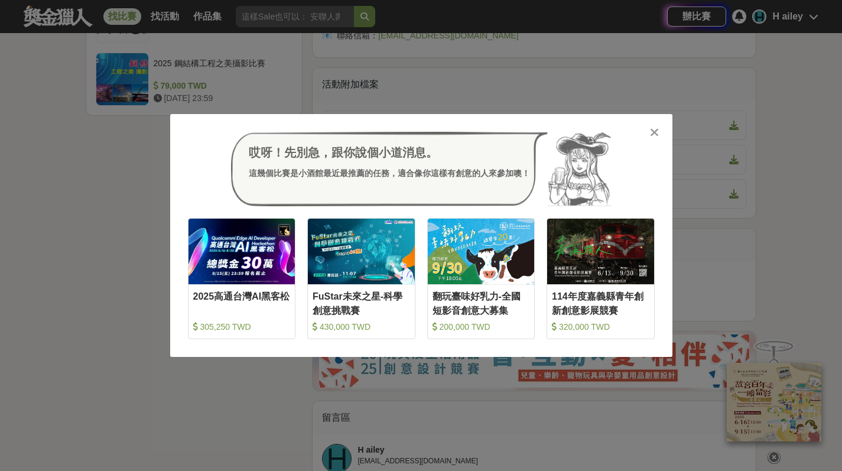
click at [651, 129] on icon at bounding box center [654, 132] width 9 height 12
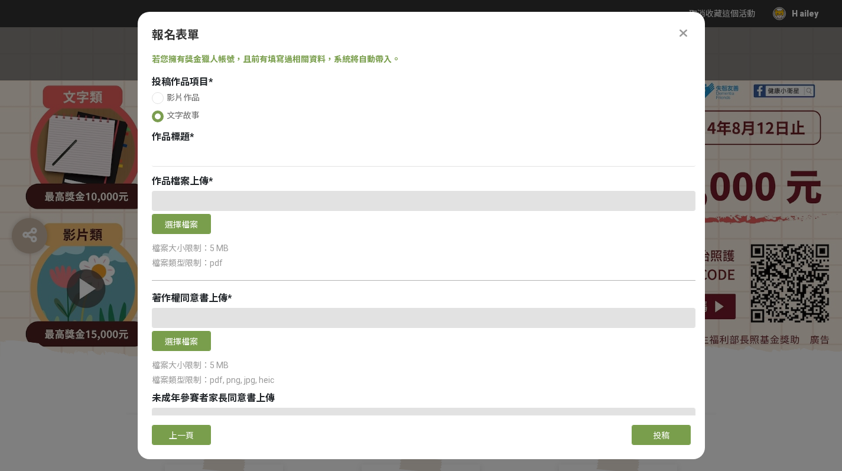
select select "獎金獵人網站"
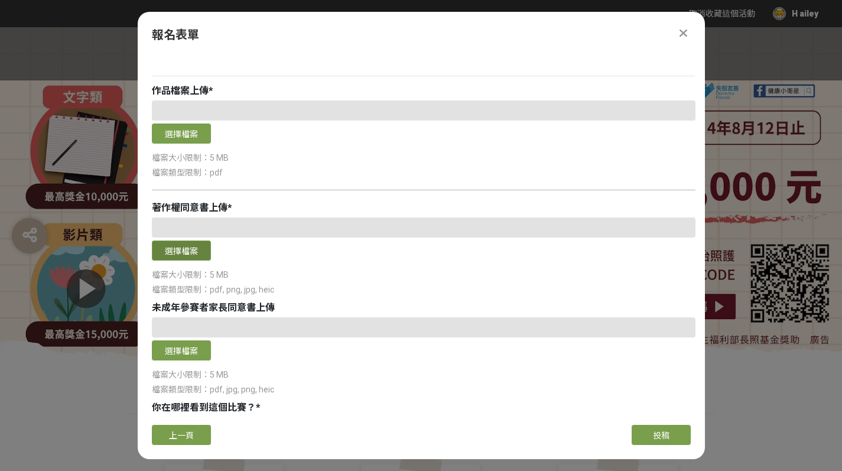
click at [206, 246] on button "選擇檔案" at bounding box center [181, 250] width 59 height 20
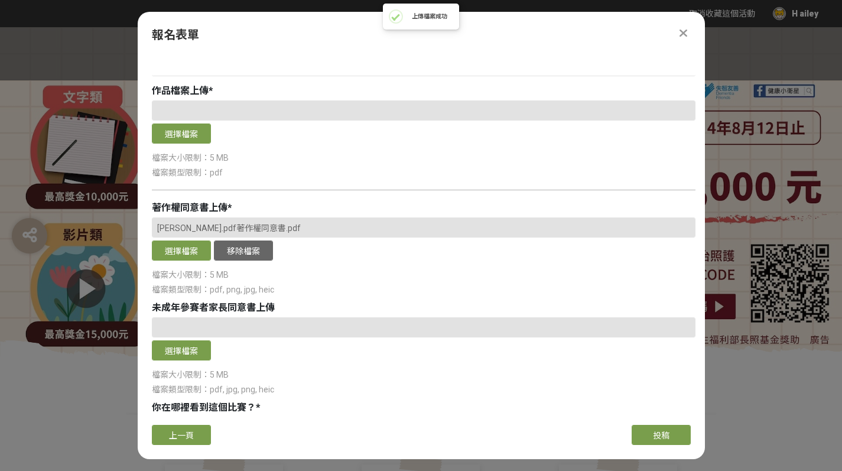
scroll to position [9, 0]
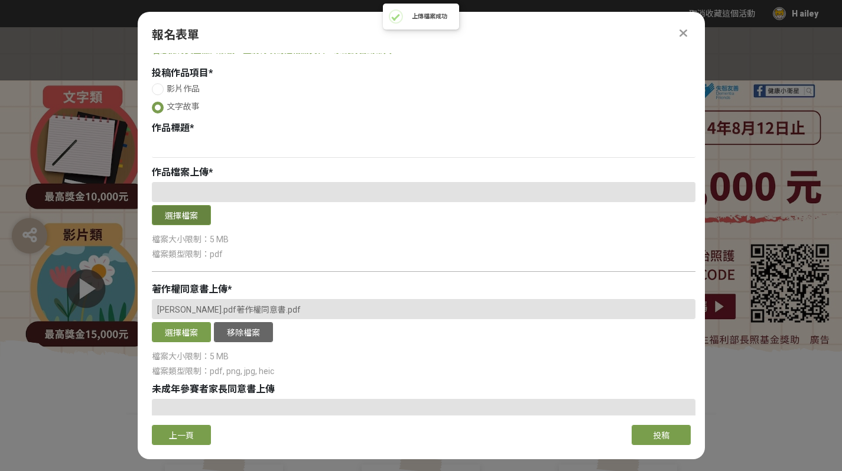
click at [197, 210] on button "選擇檔案" at bounding box center [181, 215] width 59 height 20
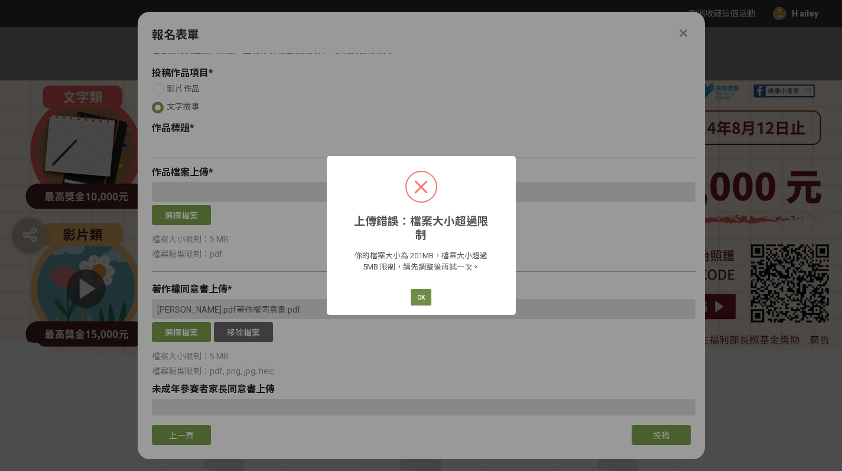
click at [419, 292] on button "OK" at bounding box center [420, 297] width 21 height 17
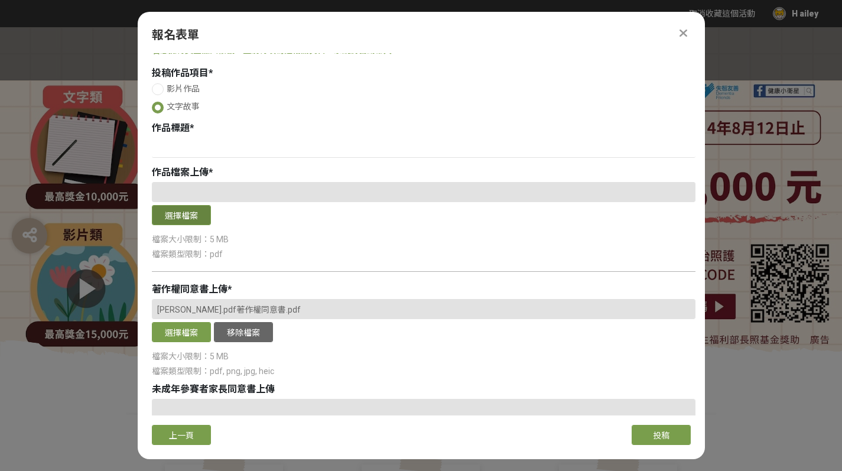
click at [182, 214] on button "選擇檔案" at bounding box center [181, 215] width 59 height 20
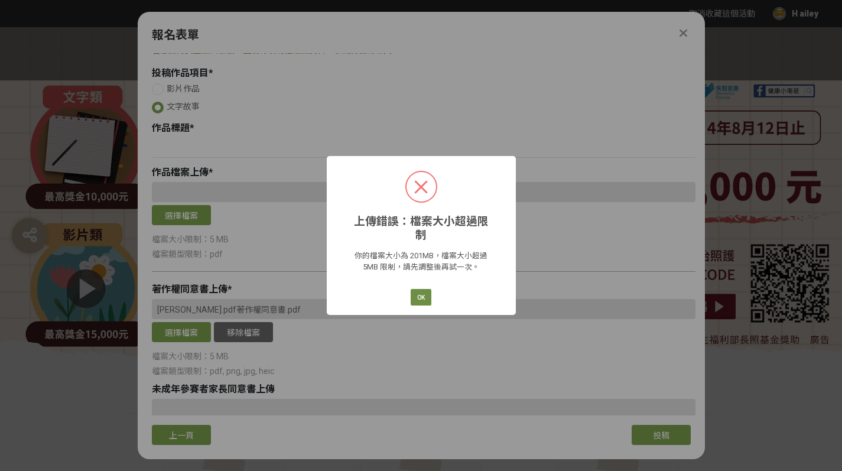
click at [418, 289] on button "OK" at bounding box center [420, 297] width 21 height 17
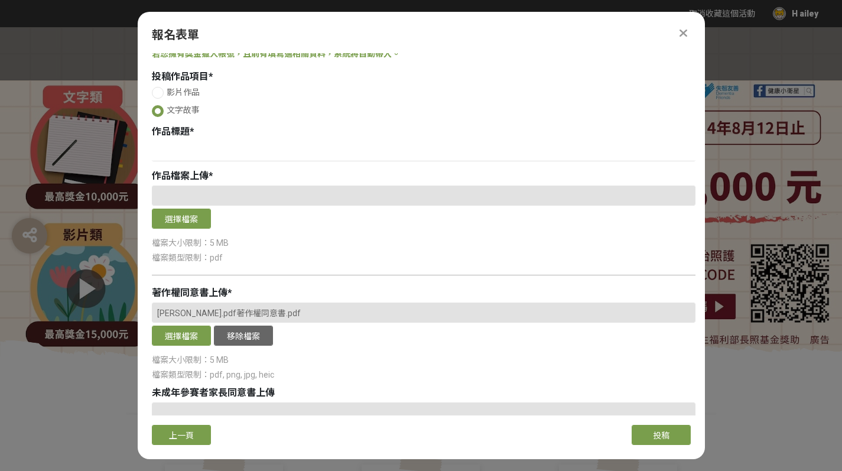
scroll to position [3, 0]
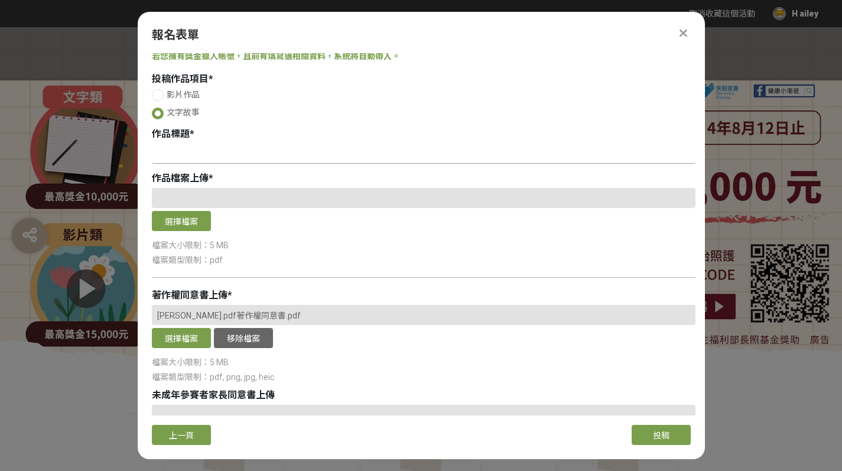
click at [206, 152] on input at bounding box center [423, 154] width 543 height 20
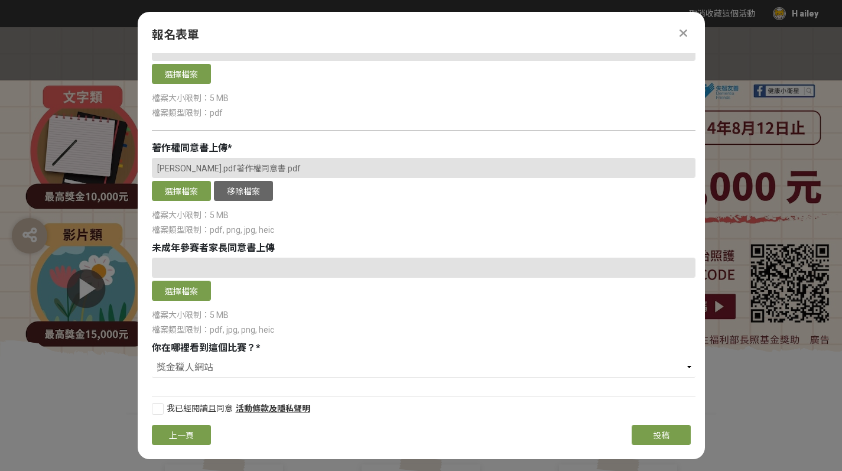
scroll to position [158, 0]
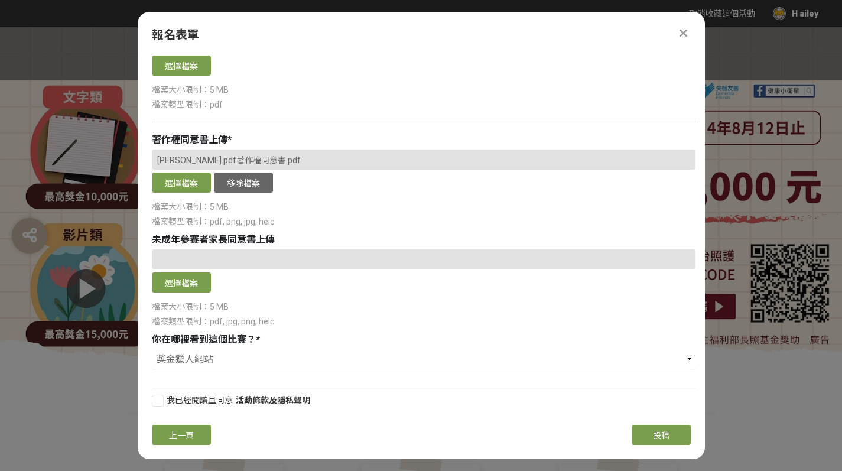
type input "再次的團圓"
click at [156, 400] on div at bounding box center [158, 400] width 12 height 12
checkbox input "true"
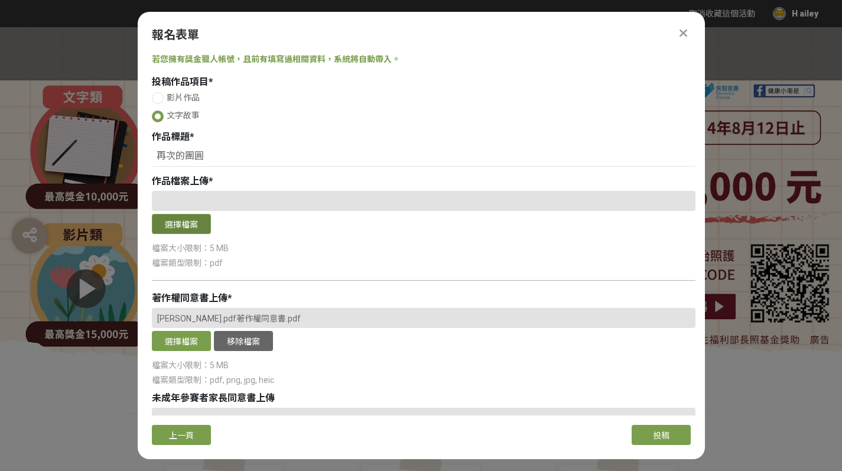
click at [187, 230] on button "選擇檔案" at bounding box center [181, 224] width 59 height 20
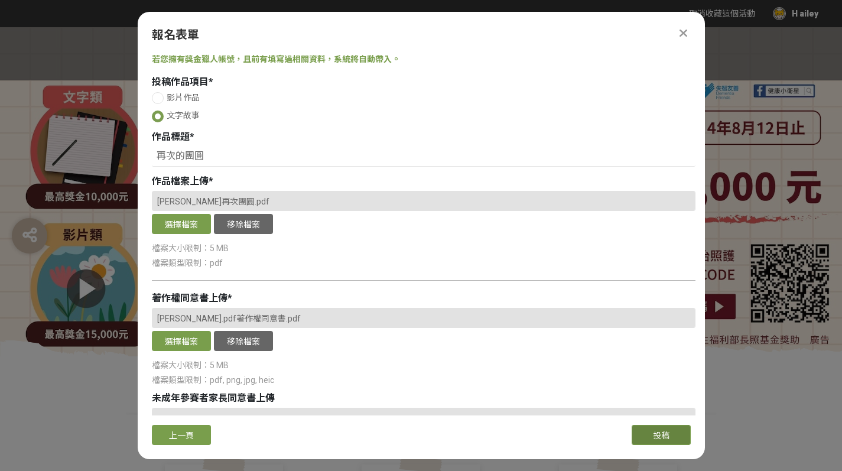
click at [670, 435] on button "投稿" at bounding box center [660, 435] width 59 height 20
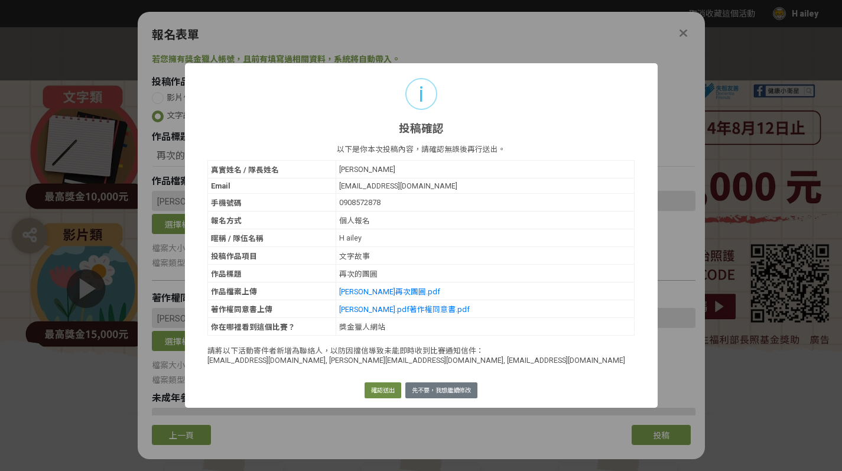
click at [375, 393] on button "確認送出" at bounding box center [382, 390] width 37 height 17
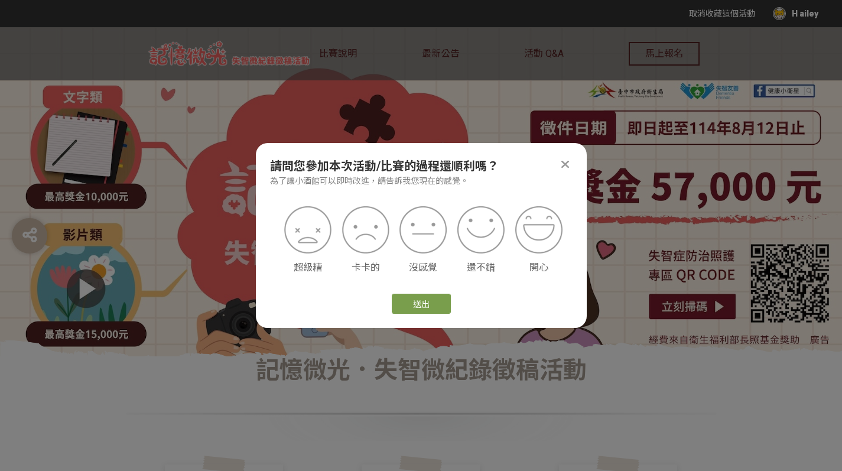
click at [563, 161] on icon at bounding box center [565, 164] width 8 height 12
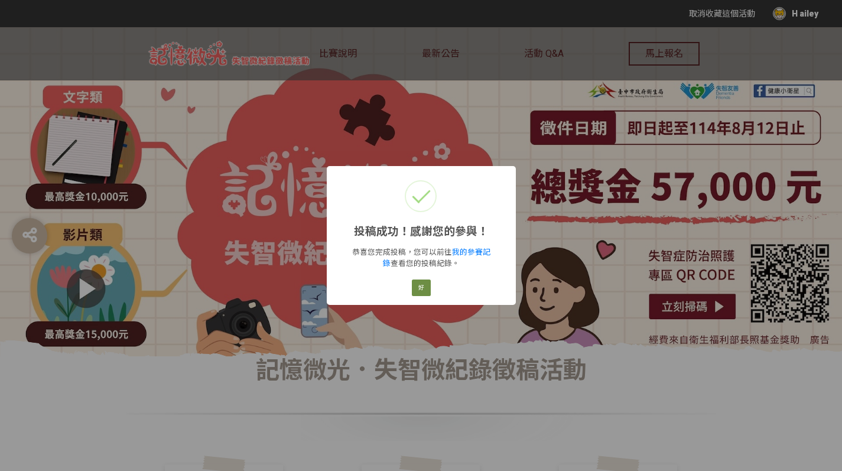
click at [423, 287] on button "好" at bounding box center [421, 287] width 19 height 17
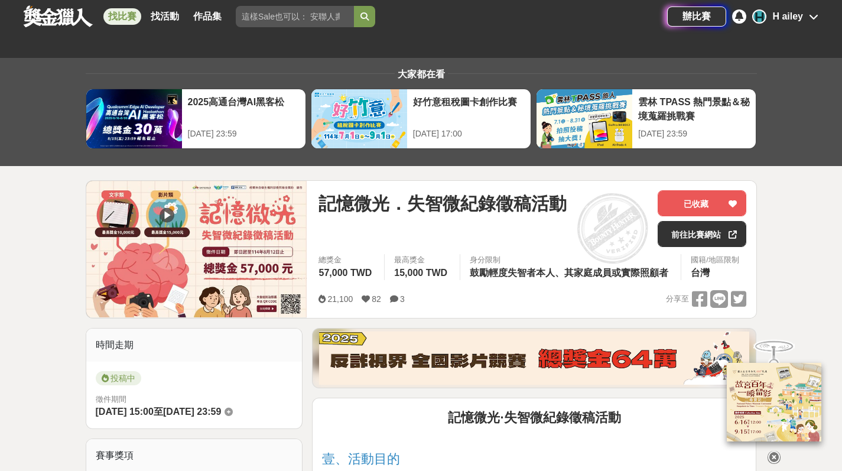
click at [814, 18] on icon at bounding box center [812, 16] width 9 height 9
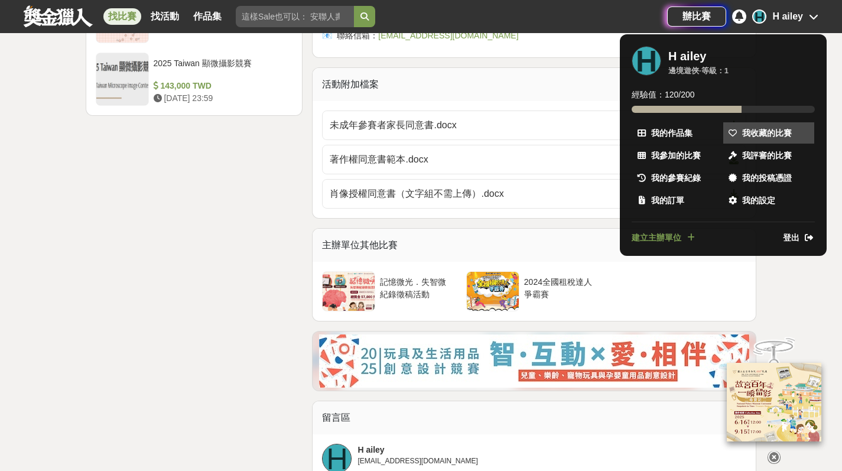
click at [765, 132] on span "我收藏的比賽" at bounding box center [767, 133] width 50 height 12
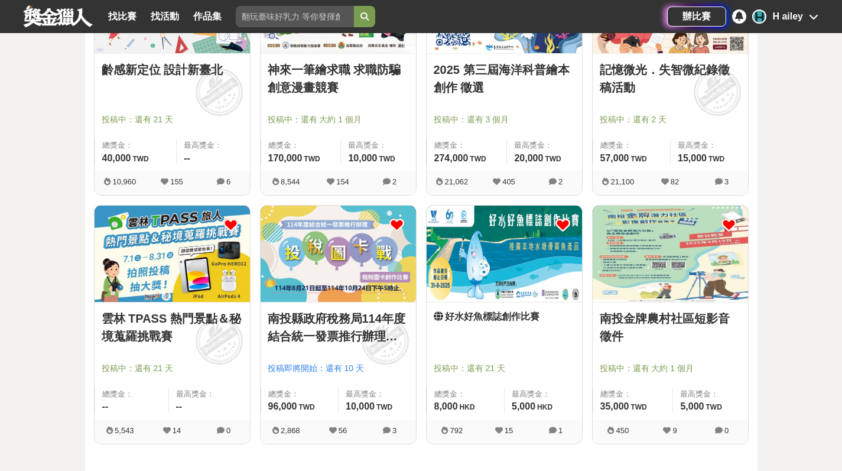
scroll to position [263, 0]
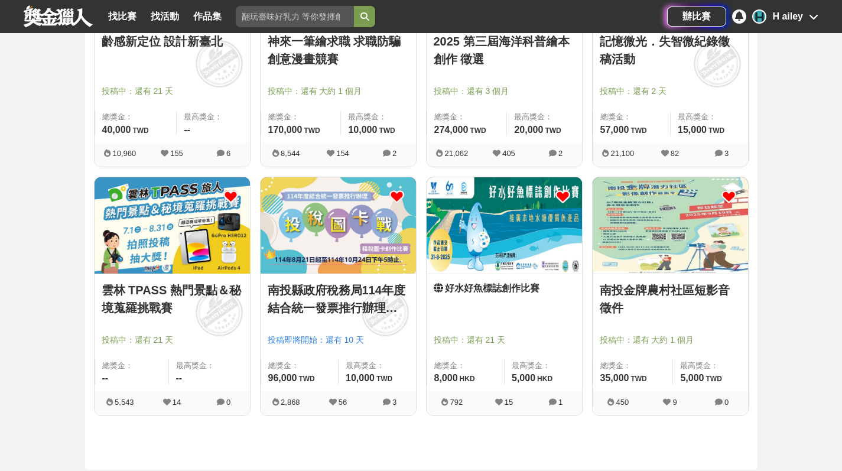
click at [303, 249] on img at bounding box center [337, 225] width 155 height 96
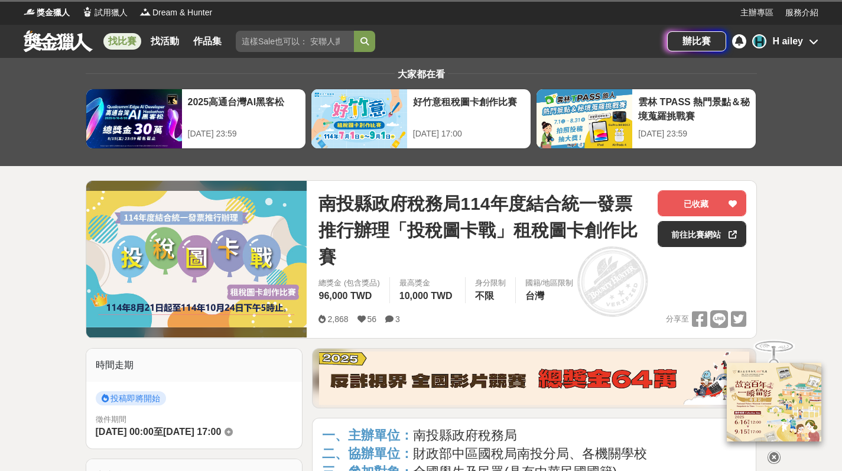
click at [132, 38] on link "找比賽" at bounding box center [122, 41] width 38 height 17
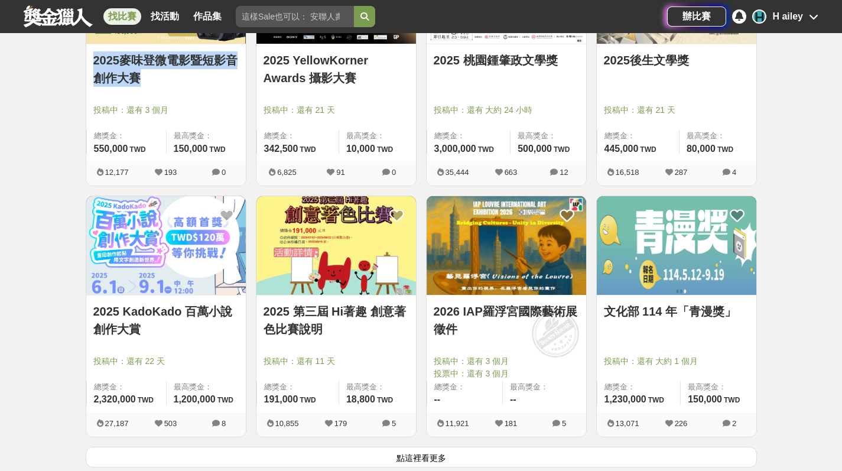
scroll to position [1430, 0]
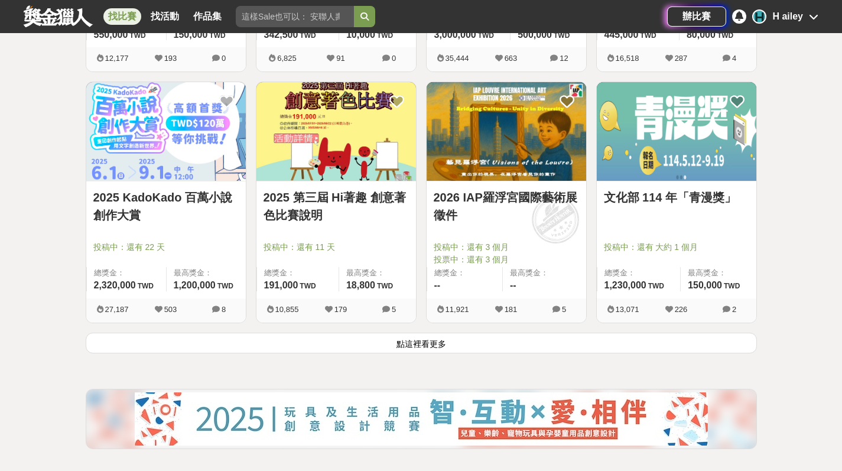
click at [295, 338] on button "點這裡看更多" at bounding box center [421, 342] width 671 height 21
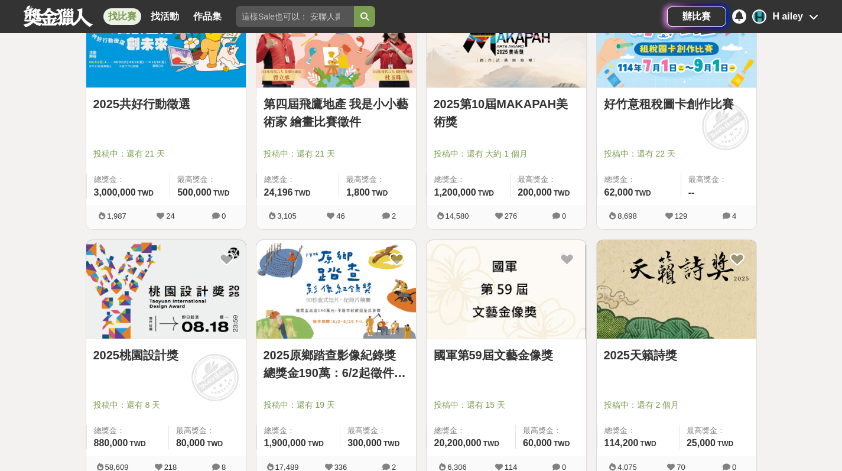
scroll to position [2838, 0]
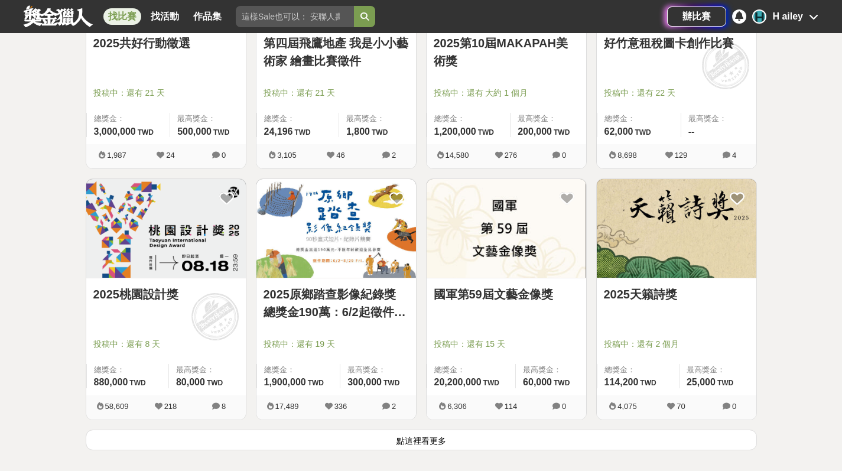
click at [330, 436] on button "點這裡看更多" at bounding box center [421, 439] width 671 height 21
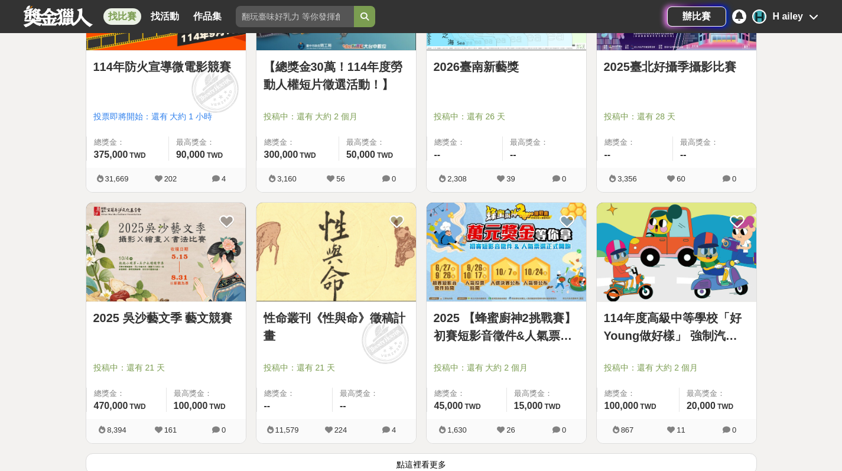
scroll to position [4368, 0]
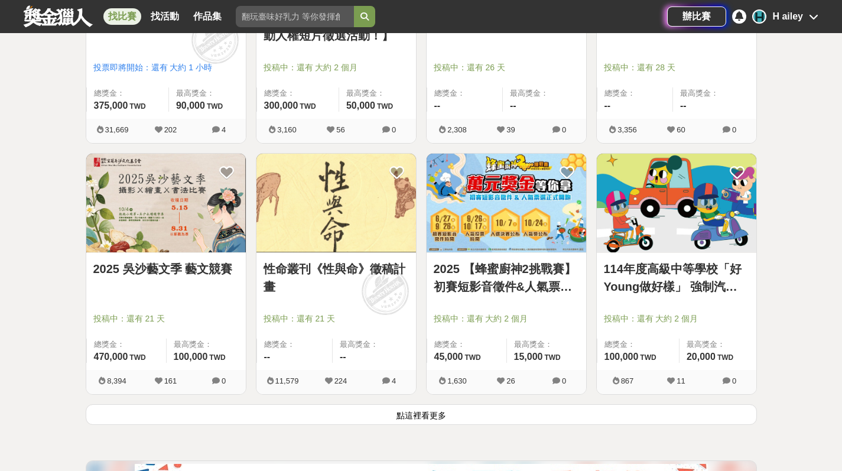
click at [423, 415] on button "點這裡看更多" at bounding box center [421, 414] width 671 height 21
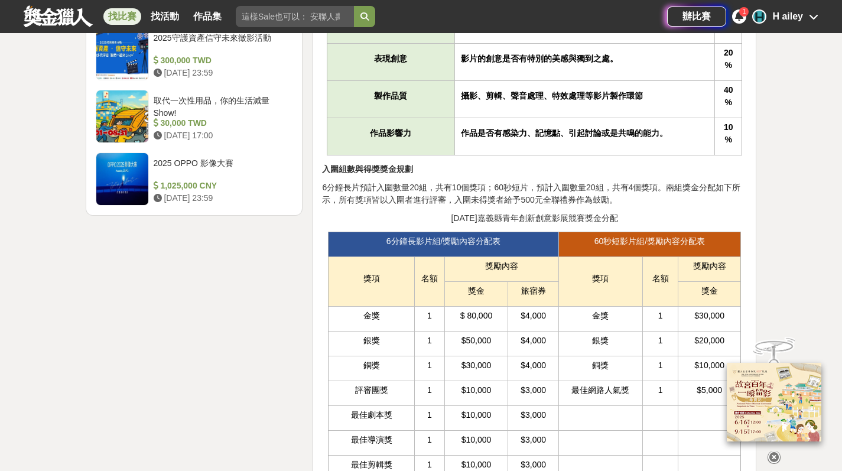
scroll to position [1647, 0]
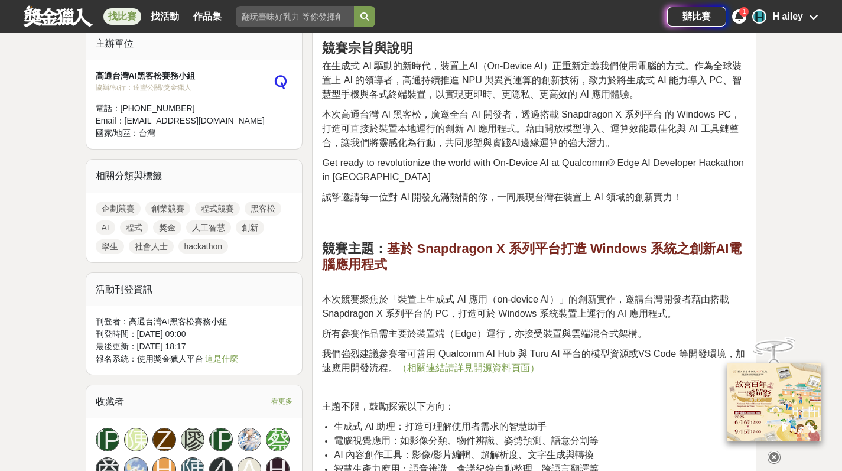
scroll to position [700, 0]
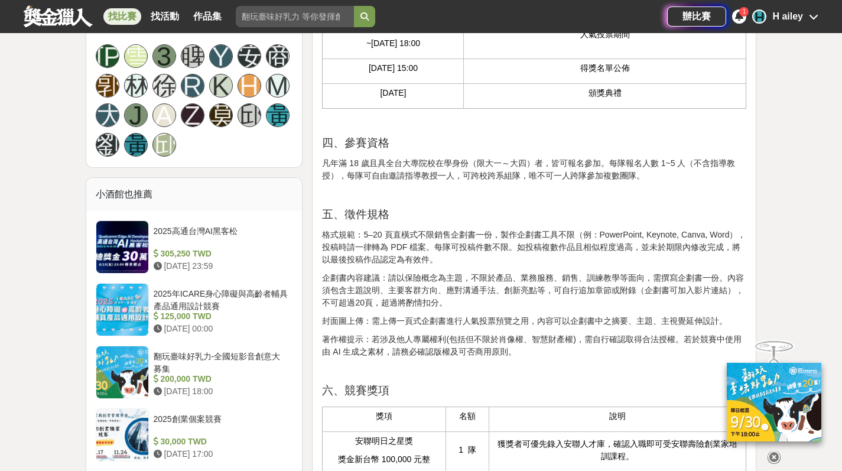
scroll to position [816, 0]
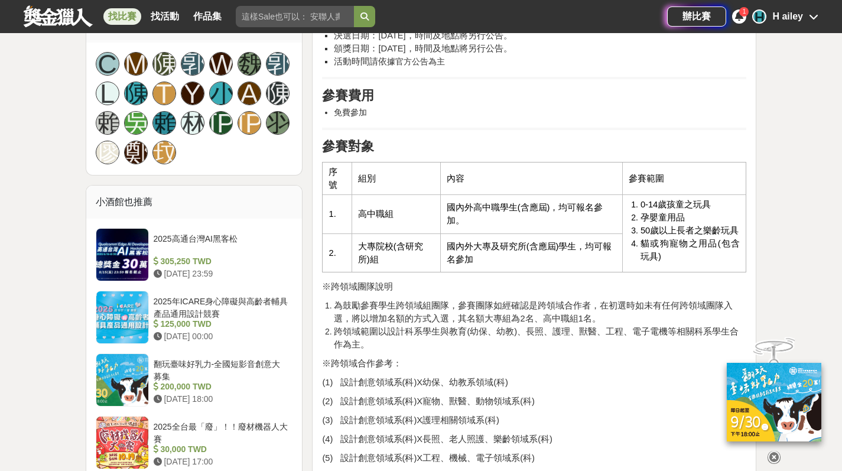
scroll to position [789, 0]
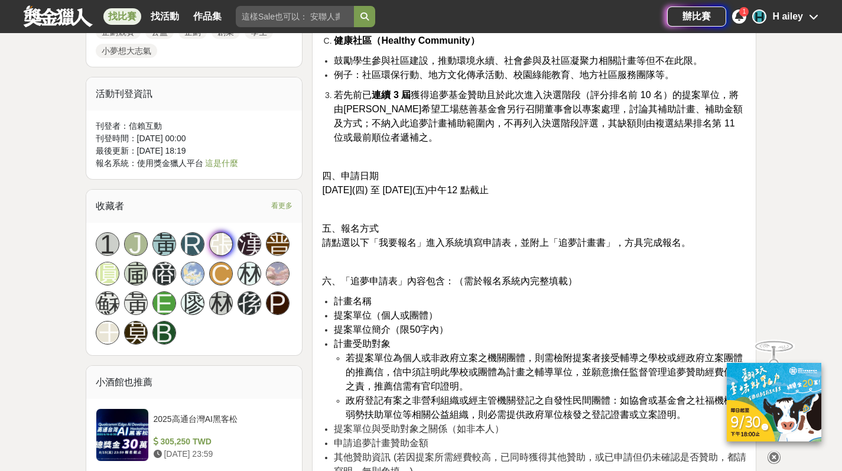
scroll to position [1145, 0]
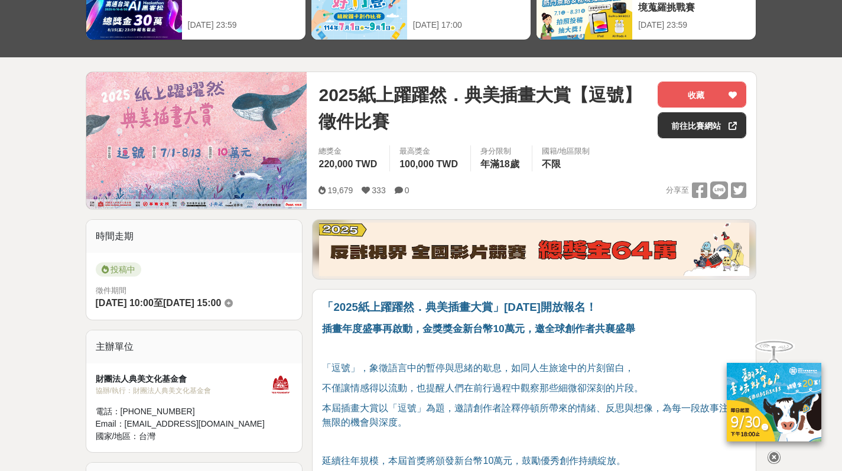
scroll to position [359, 0]
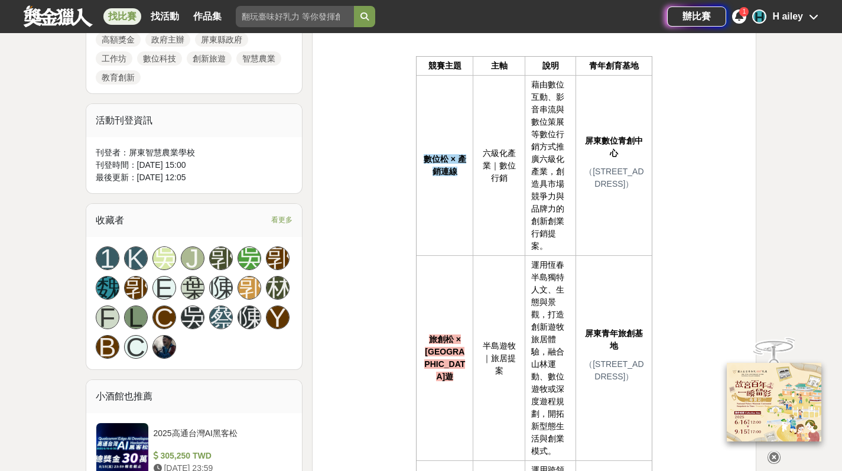
scroll to position [433, 0]
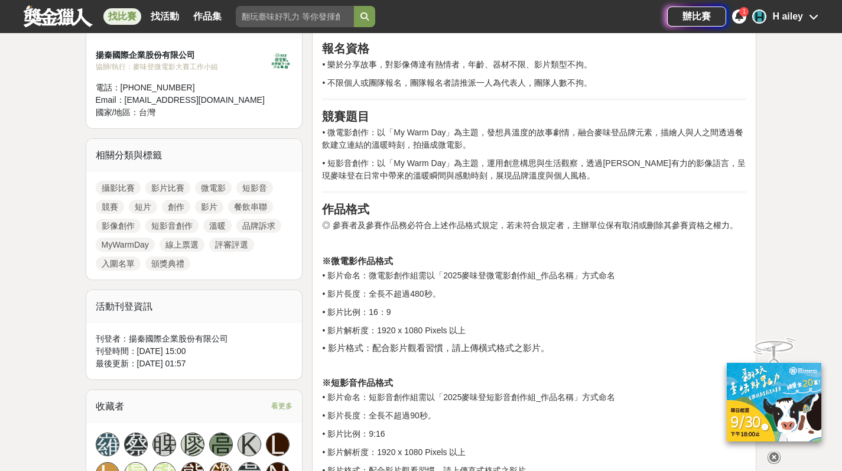
scroll to position [429, 0]
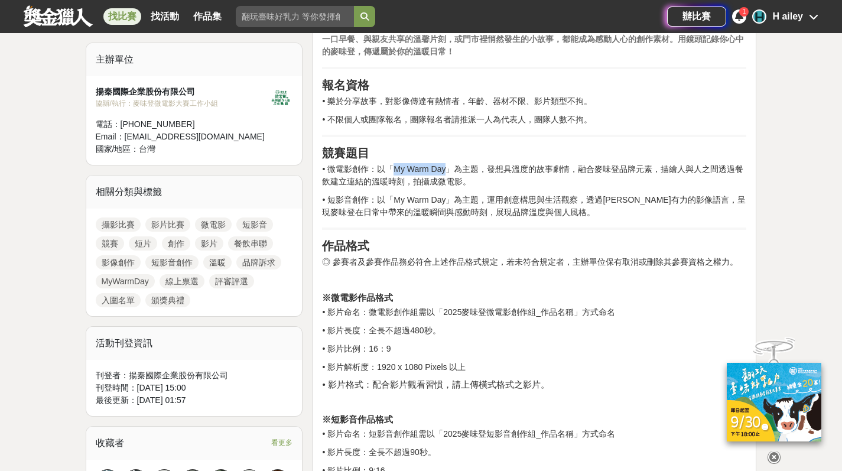
drag, startPoint x: 448, startPoint y: 169, endPoint x: 394, endPoint y: 168, distance: 53.8
click at [394, 168] on p "• 微電影創作：以「My Warm Day」為主題，發想具溫度的故事劇情，融合麥味登品牌元素，描繪人與人之間透過餐飲建立連結的溫暖時刻，拍攝成微電影。" at bounding box center [534, 175] width 424 height 25
copy p "My Warm Day"
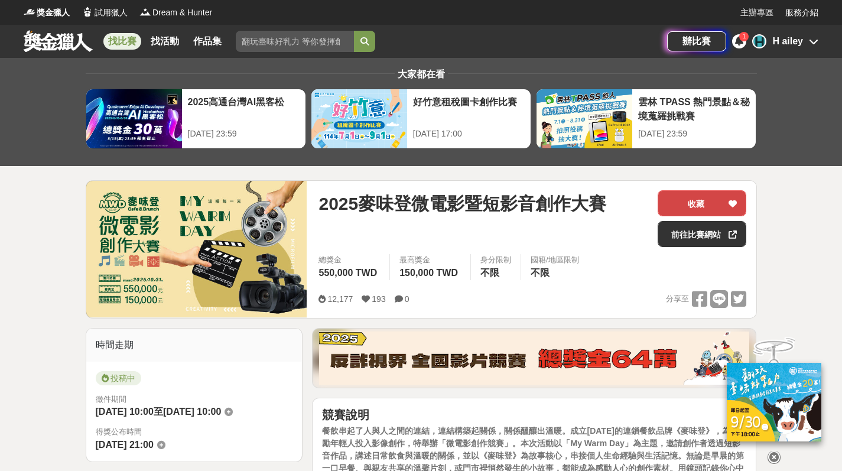
click at [682, 204] on button "收藏" at bounding box center [701, 203] width 89 height 26
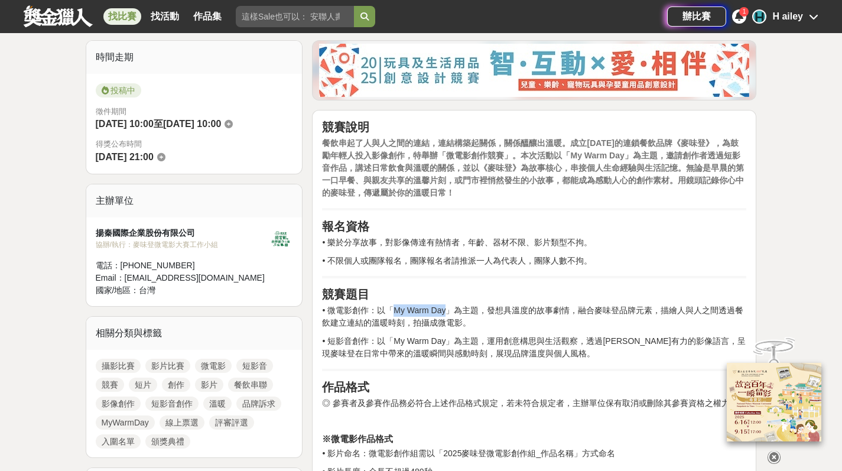
scroll to position [353, 0]
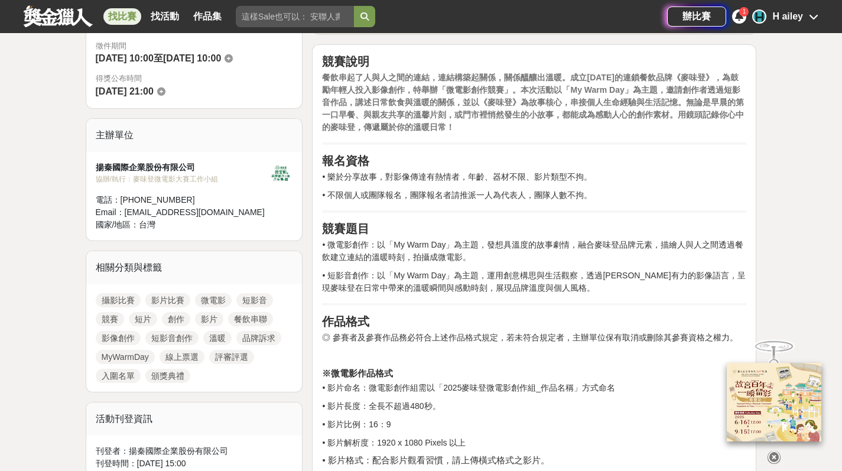
click at [774, 452] on icon at bounding box center [773, 457] width 13 height 13
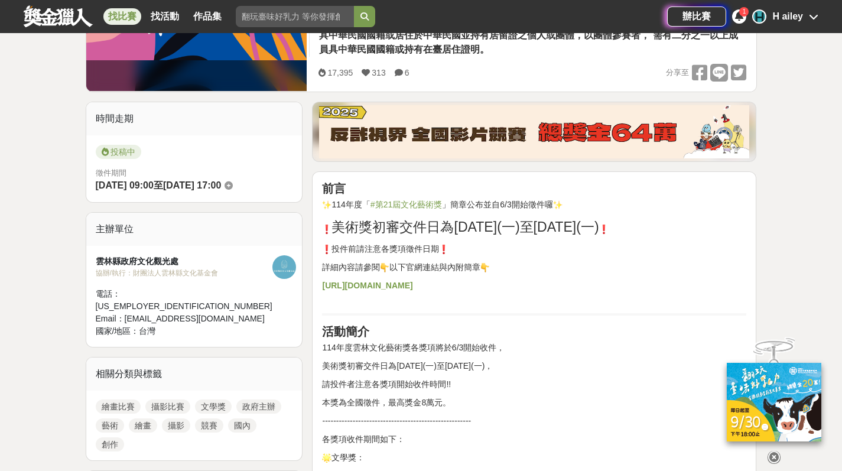
scroll to position [304, 0]
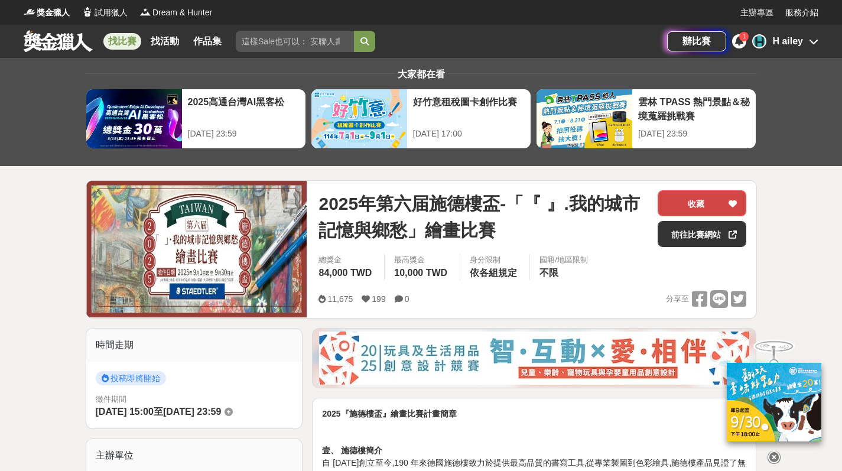
click at [696, 200] on button "收藏" at bounding box center [701, 203] width 89 height 26
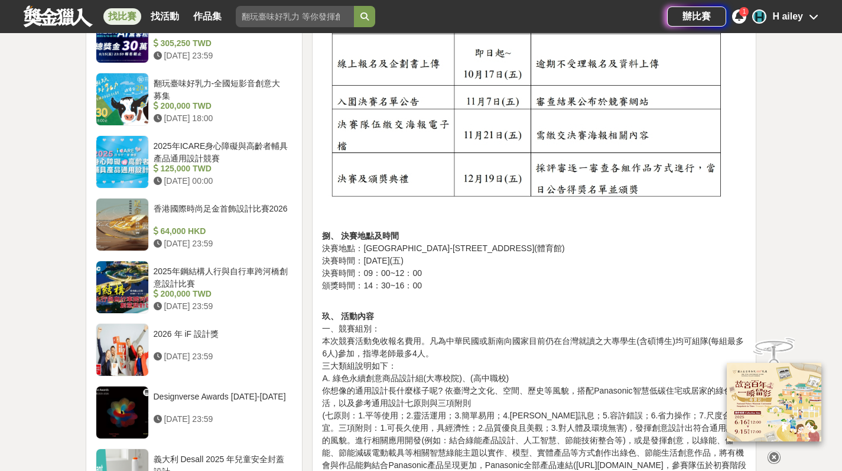
scroll to position [1117, 0]
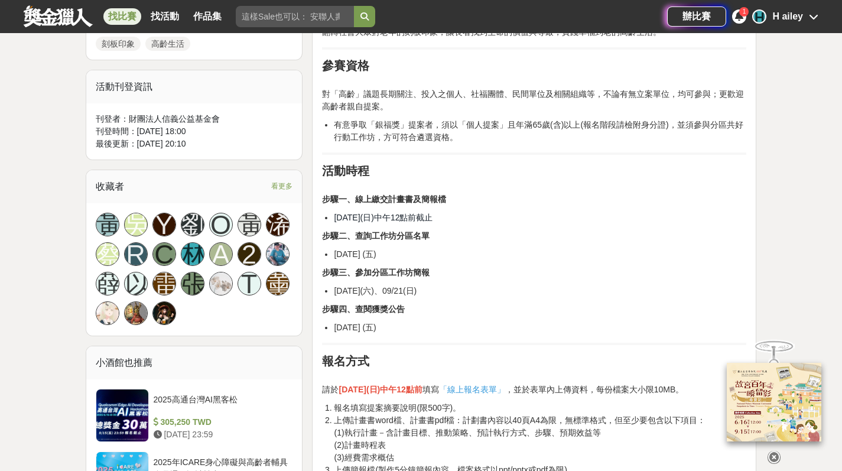
scroll to position [734, 0]
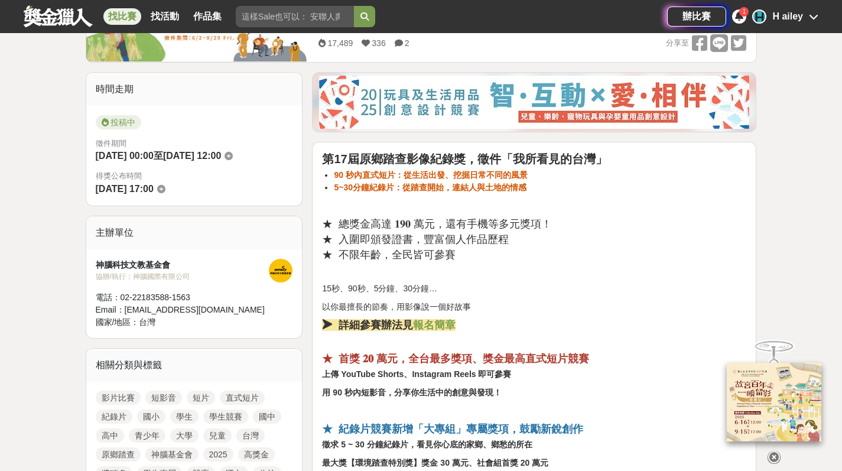
scroll to position [351, 0]
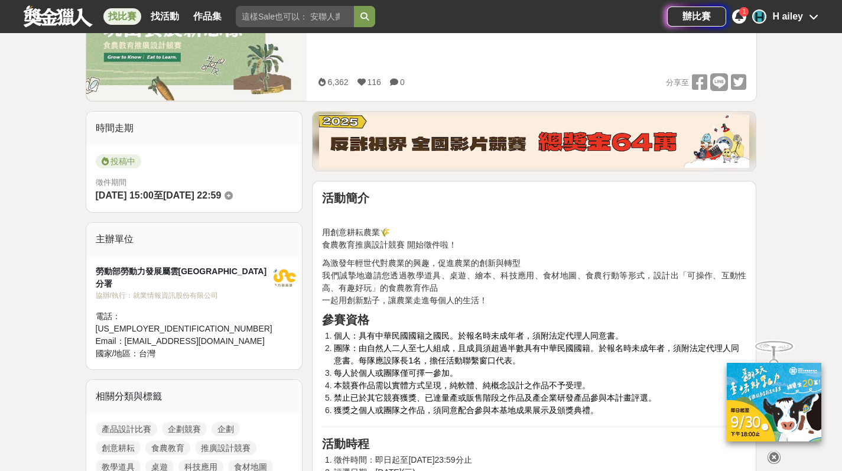
scroll to position [301, 0]
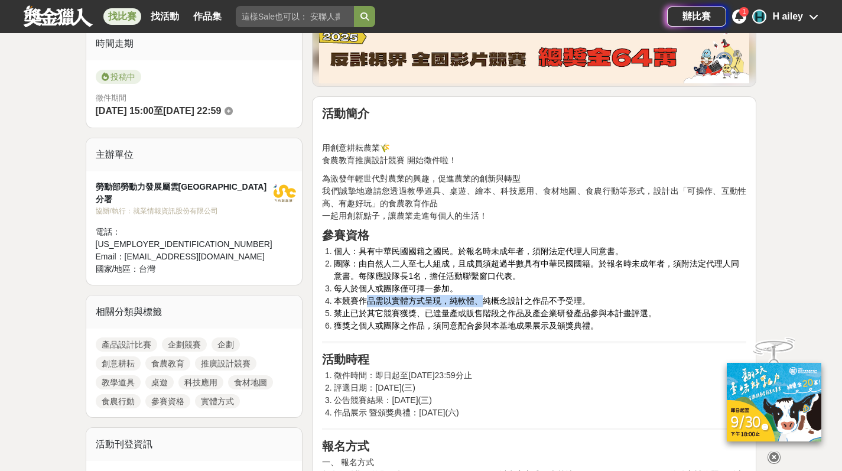
drag, startPoint x: 367, startPoint y: 301, endPoint x: 486, endPoint y: 301, distance: 118.7
click at [486, 301] on span "本競賽作品需以實體方式呈現，純軟體、純概念設計之作品不予受理。" at bounding box center [462, 300] width 256 height 9
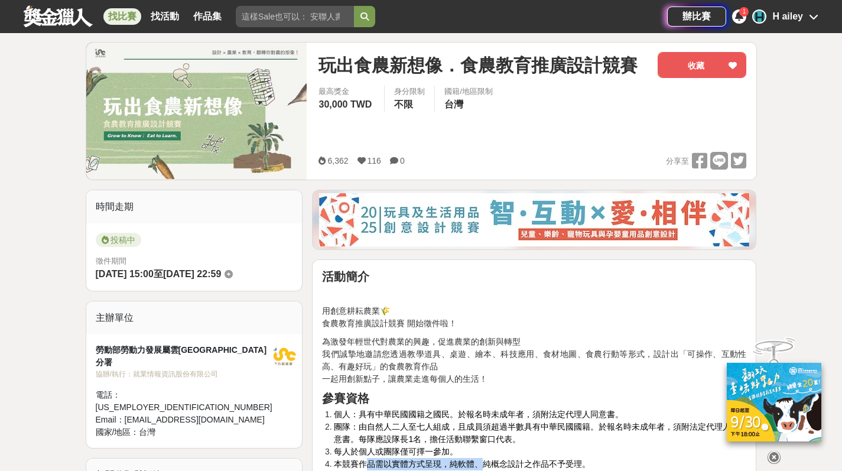
scroll to position [237, 0]
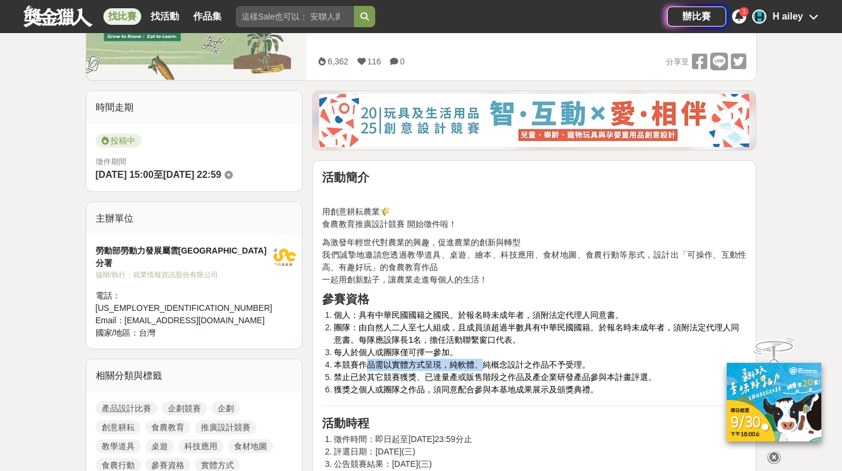
click at [402, 366] on span "本競賽作品需以實體方式呈現，純軟體、純概念設計之作品不予受理。" at bounding box center [462, 364] width 256 height 9
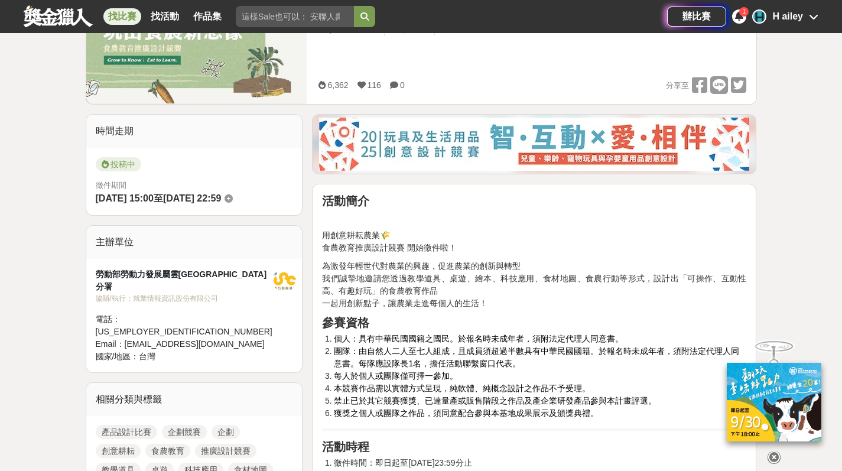
scroll to position [0, 0]
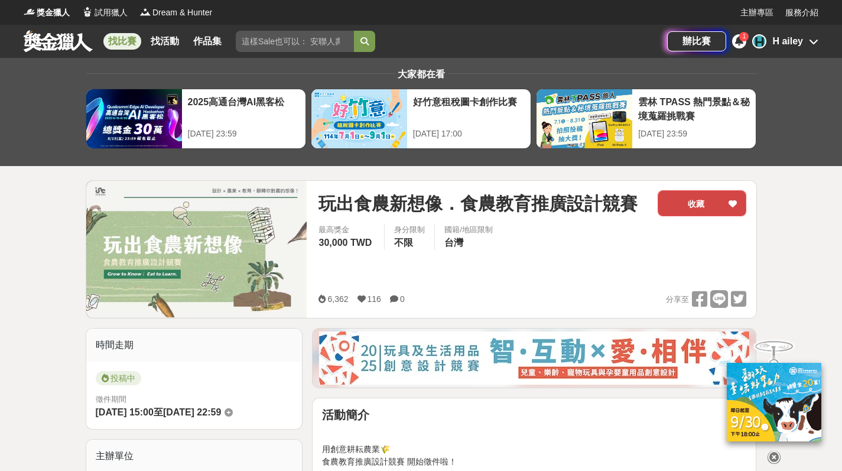
click at [703, 197] on button "收藏" at bounding box center [701, 203] width 89 height 26
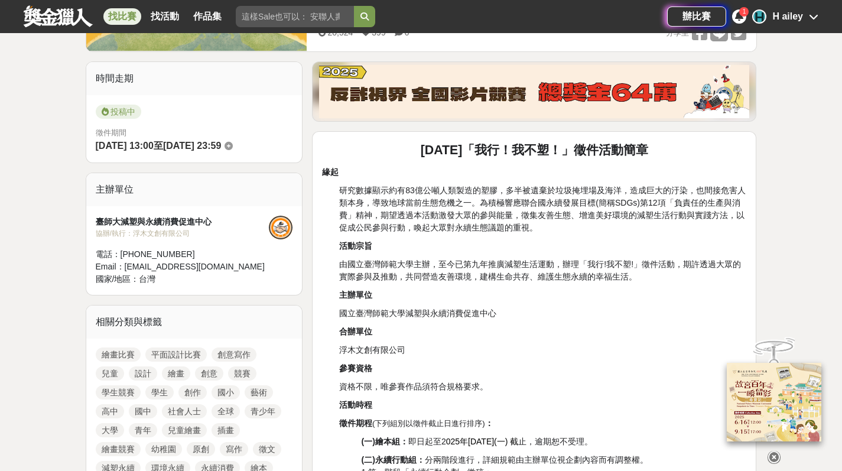
scroll to position [440, 0]
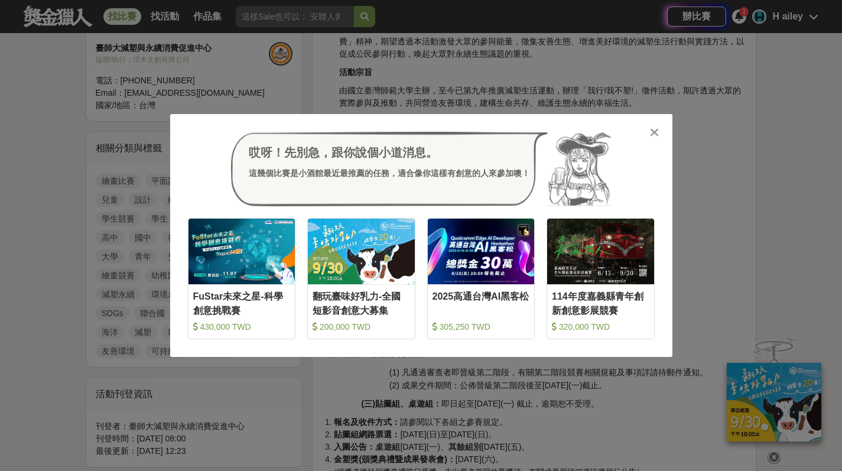
click at [653, 129] on icon at bounding box center [654, 132] width 9 height 12
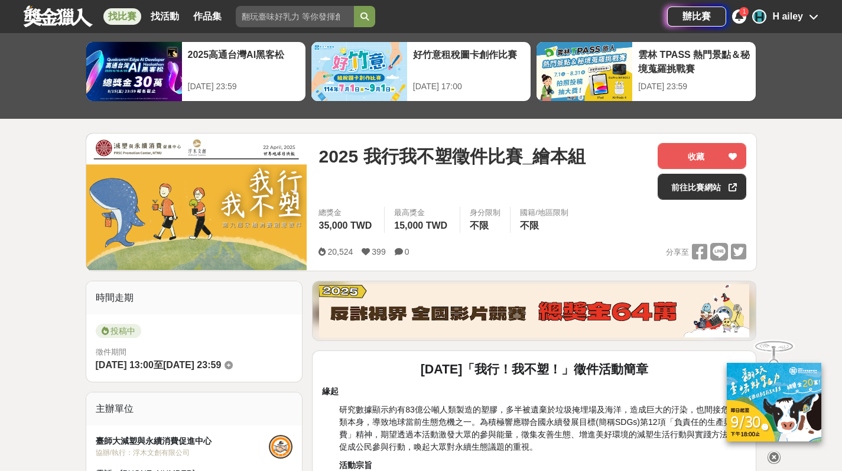
scroll to position [31, 0]
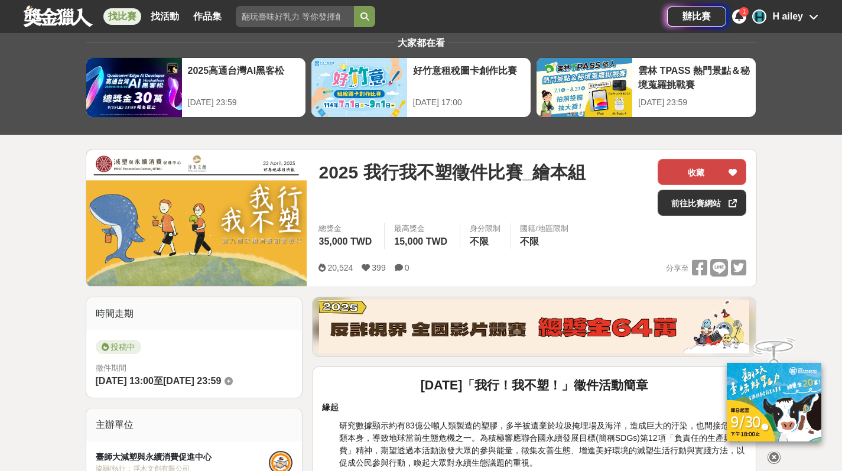
click at [695, 172] on button "收藏" at bounding box center [701, 172] width 89 height 26
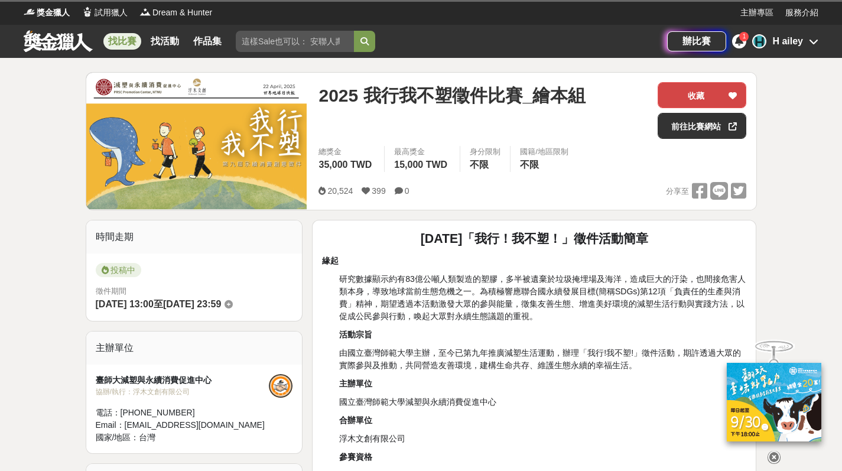
click at [697, 97] on button "收藏" at bounding box center [701, 95] width 89 height 26
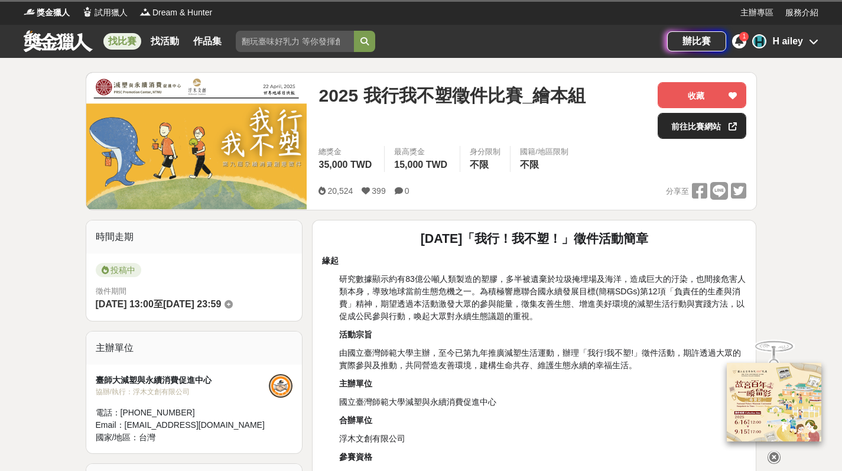
click at [726, 135] on div at bounding box center [732, 125] width 12 height 25
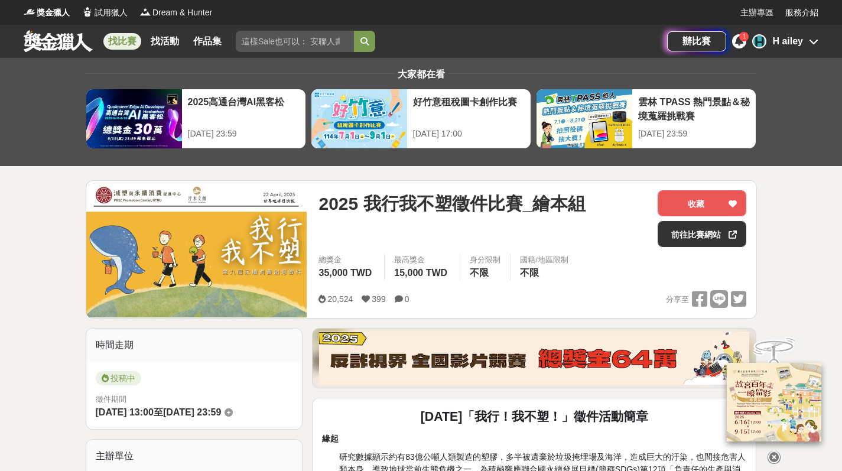
click at [795, 43] on div "H ailey" at bounding box center [787, 41] width 31 height 14
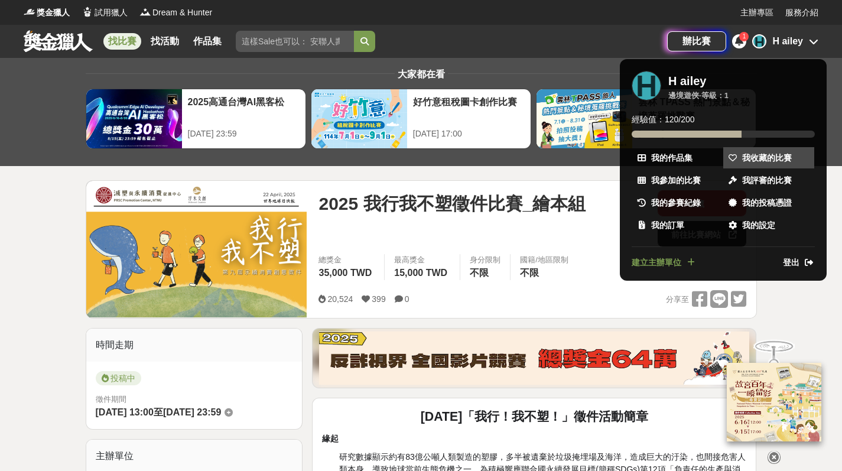
click at [774, 160] on span "我收藏的比賽" at bounding box center [767, 158] width 50 height 12
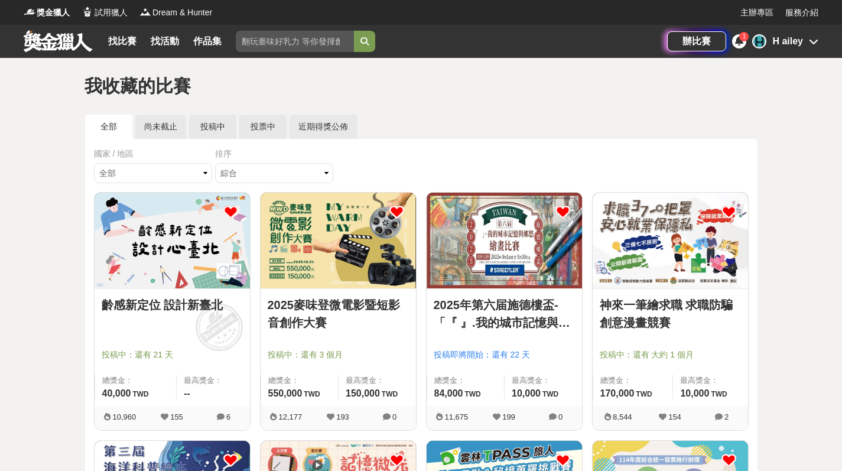
click at [796, 43] on div "H ailey" at bounding box center [787, 41] width 31 height 14
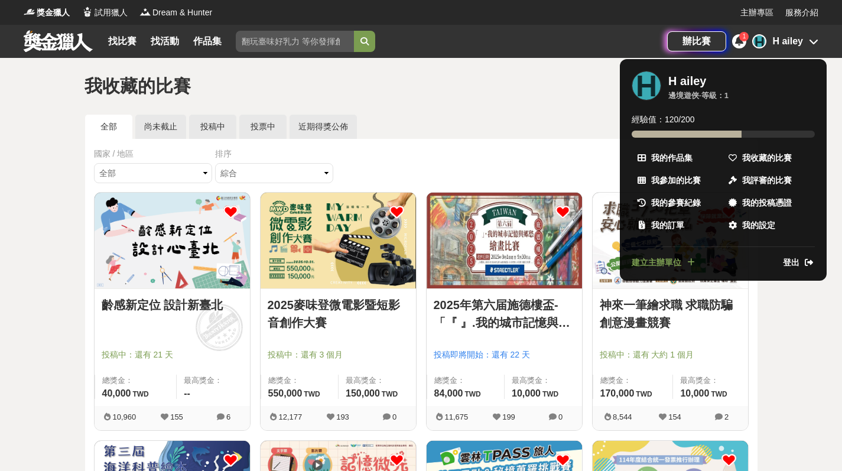
click at [735, 44] on icon at bounding box center [739, 40] width 8 height 9
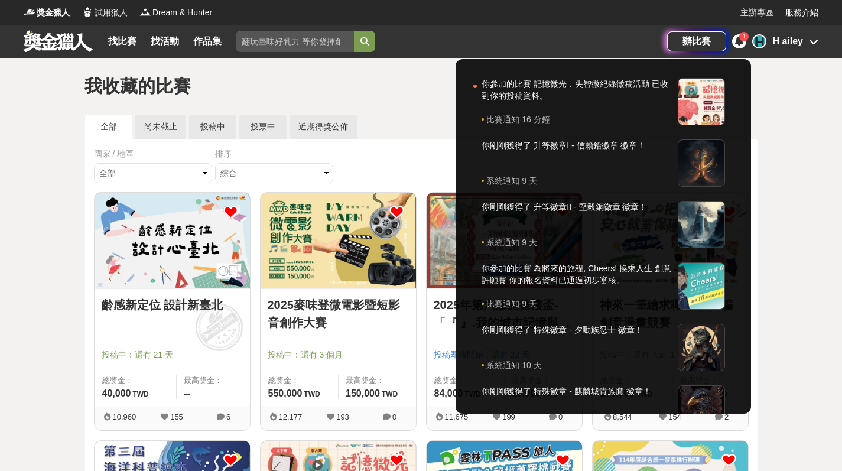
click at [797, 44] on div at bounding box center [421, 235] width 842 height 471
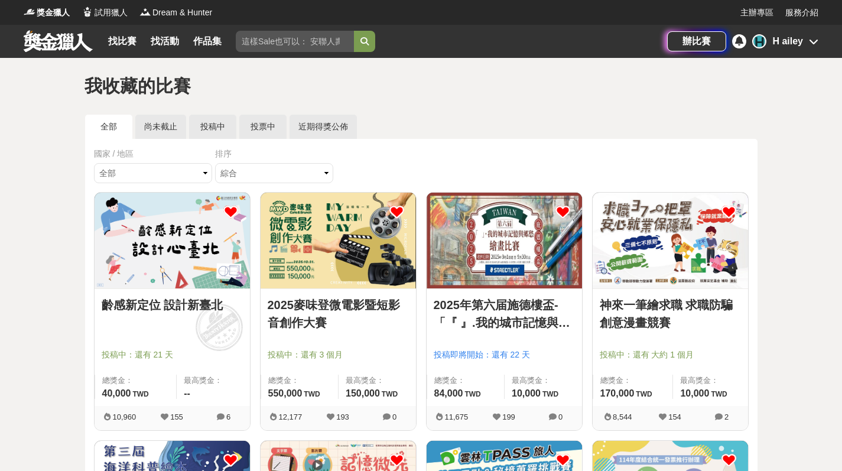
click at [801, 39] on div "H ailey" at bounding box center [787, 41] width 31 height 14
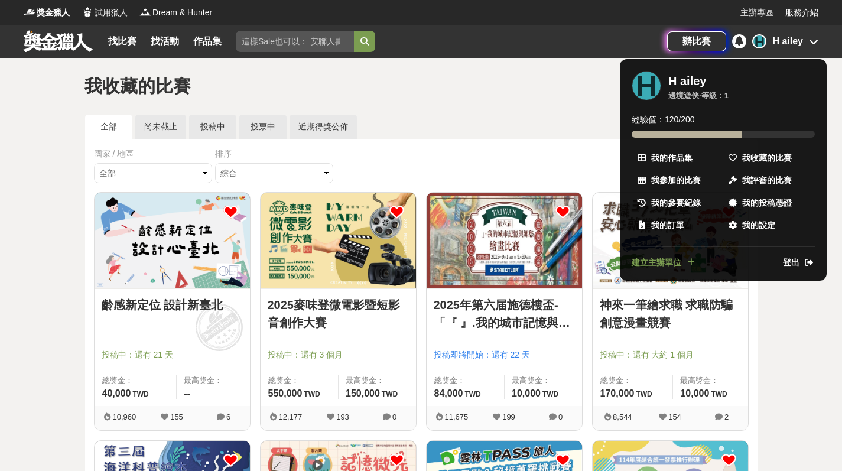
click at [278, 40] on div at bounding box center [421, 235] width 842 height 471
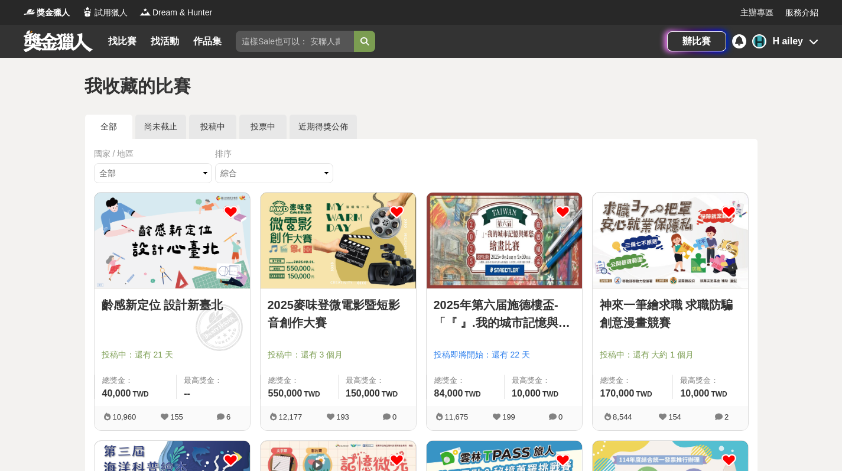
click at [305, 41] on input "search" at bounding box center [295, 41] width 118 height 21
click at [250, 29] on div "找比賽 找活動 作品集" at bounding box center [345, 41] width 643 height 33
click at [262, 44] on input "search" at bounding box center [295, 41] width 118 height 21
paste input "2025 我行!我不塑!"
click at [362, 44] on icon "submit" at bounding box center [364, 41] width 8 height 8
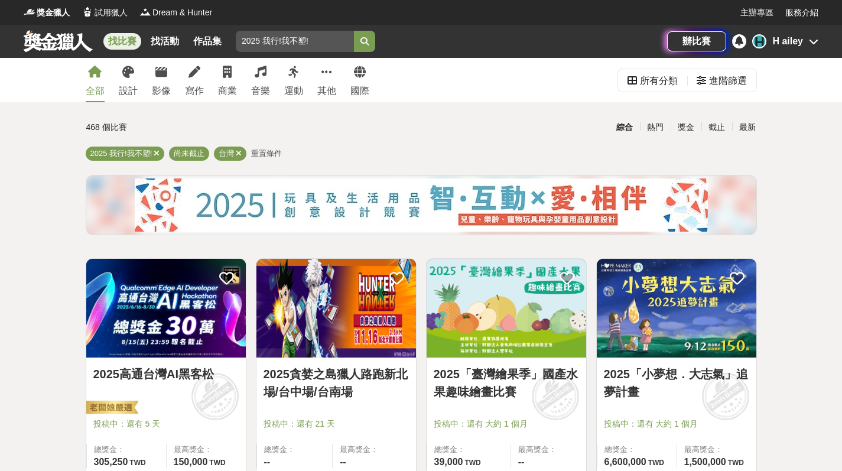
drag, startPoint x: 283, startPoint y: 41, endPoint x: 240, endPoint y: 43, distance: 43.7
click at [240, 43] on input "2025 我行!我不塑!" at bounding box center [295, 41] width 118 height 21
type input "我不塑"
click at [366, 41] on button "submit" at bounding box center [364, 41] width 21 height 21
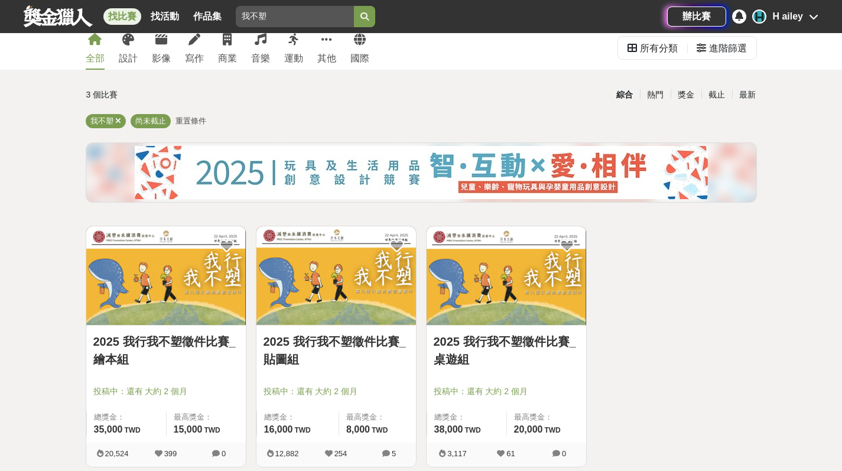
scroll to position [38, 0]
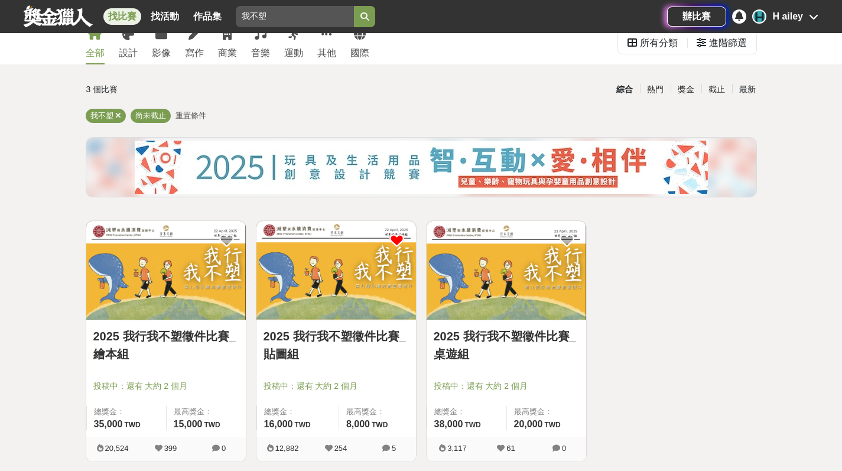
click at [389, 242] on icon at bounding box center [396, 240] width 15 height 15
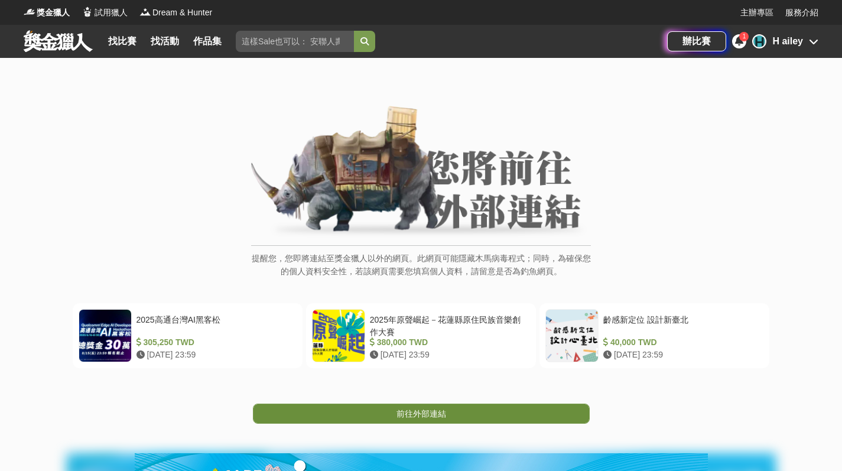
click at [403, 419] on link "前往外部連結" at bounding box center [421, 413] width 337 height 20
